Goal: Information Seeking & Learning: Learn about a topic

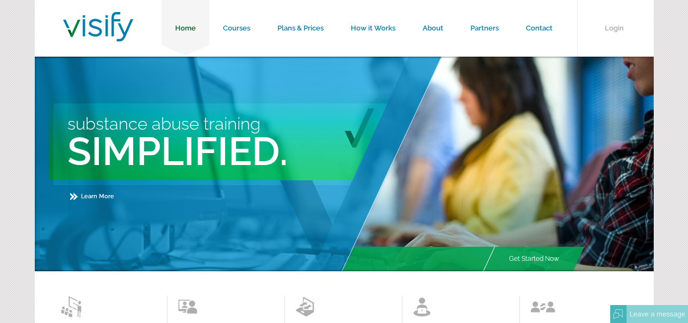
click at [179, 29] on link "Home" at bounding box center [186, 28] width 48 height 57
click at [231, 28] on link "Courses" at bounding box center [237, 28] width 54 height 57
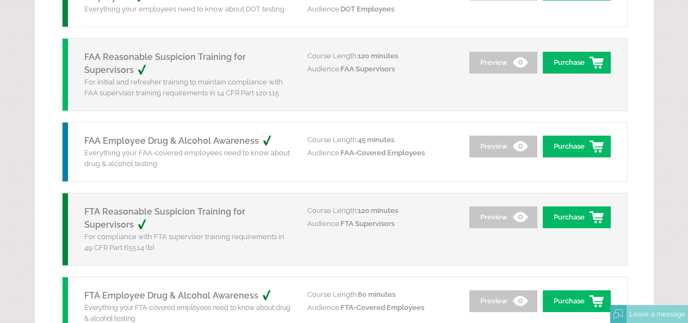
scroll to position [218, 0]
